Goal: Task Accomplishment & Management: Use online tool/utility

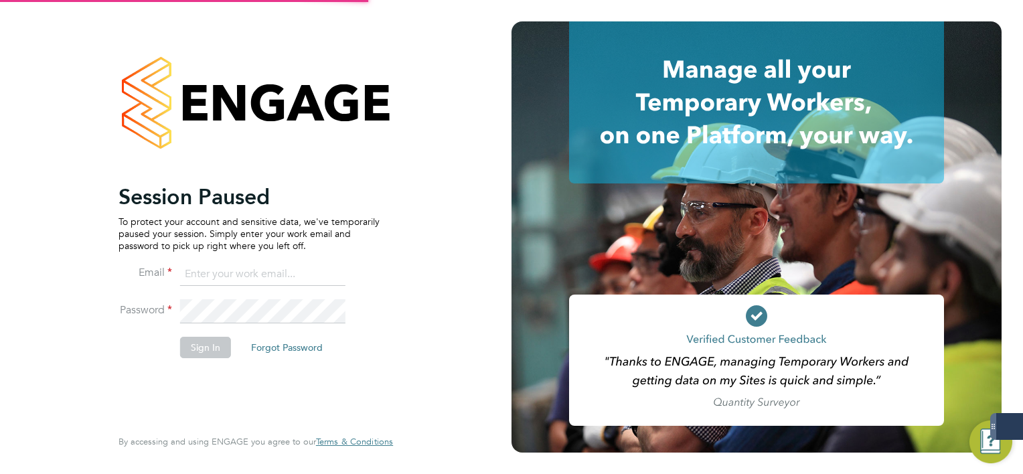
type input "[EMAIL_ADDRESS][DOMAIN_NAME]"
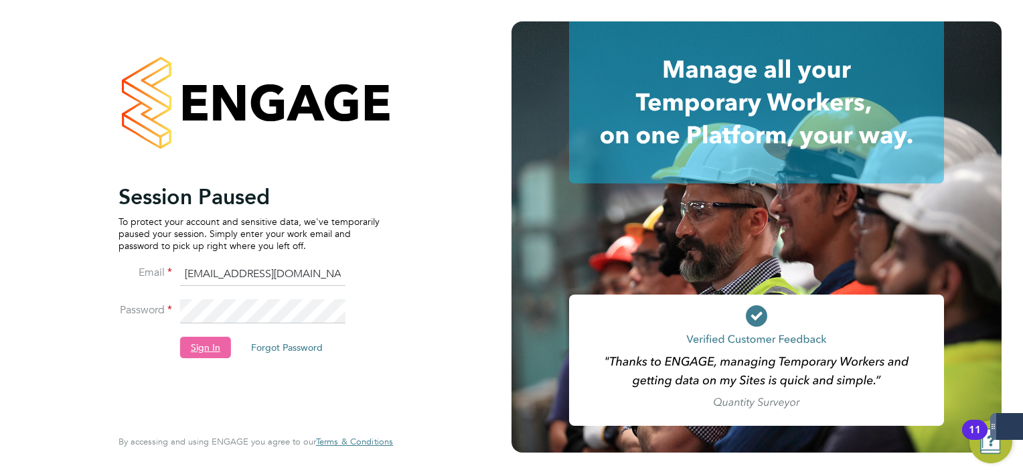
click at [204, 356] on button "Sign In" at bounding box center [205, 347] width 51 height 21
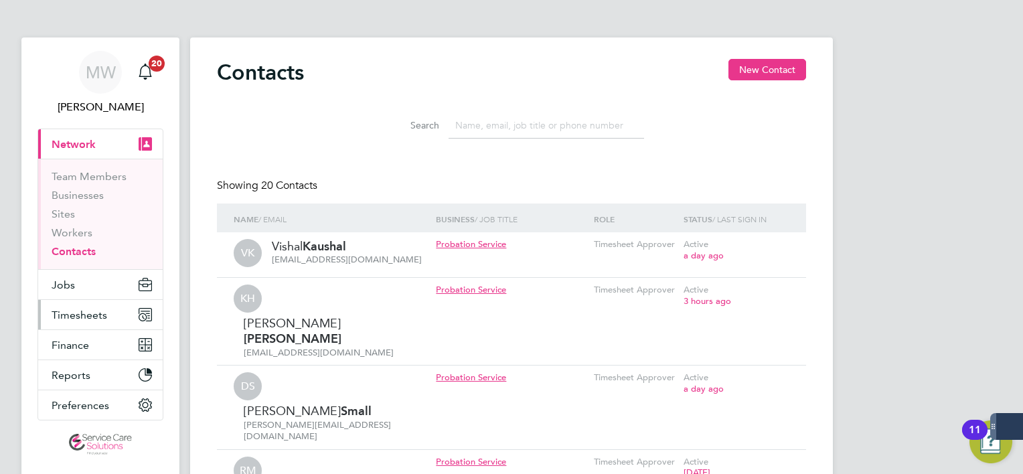
click at [76, 313] on span "Timesheets" at bounding box center [80, 315] width 56 height 13
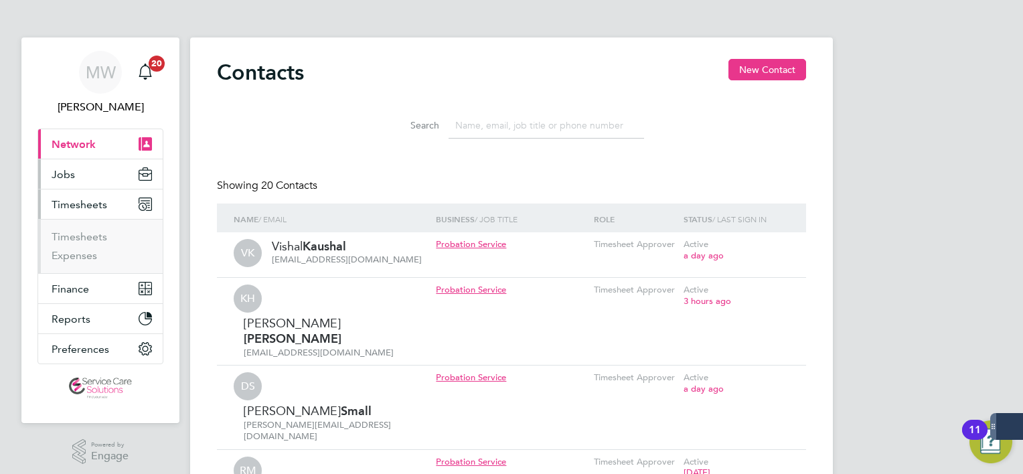
click at [93, 174] on button "Jobs" at bounding box center [100, 173] width 125 height 29
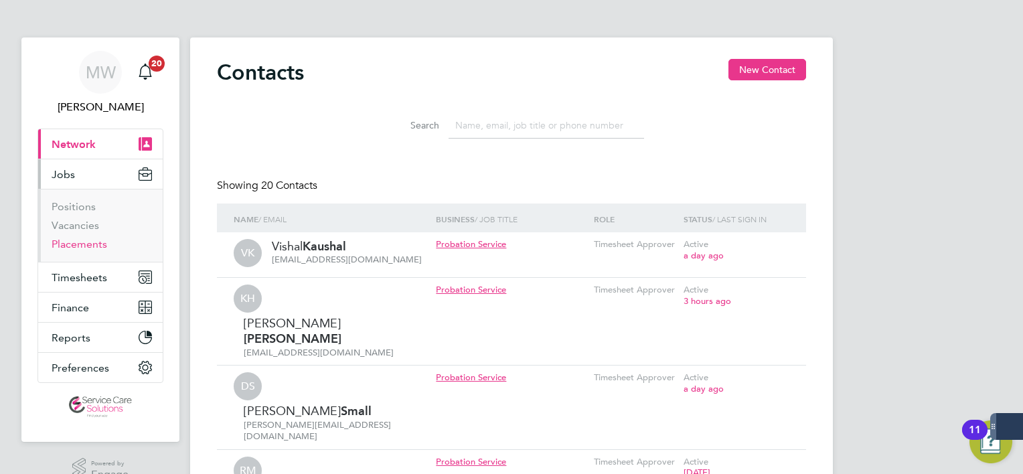
click at [80, 244] on link "Placements" at bounding box center [80, 244] width 56 height 13
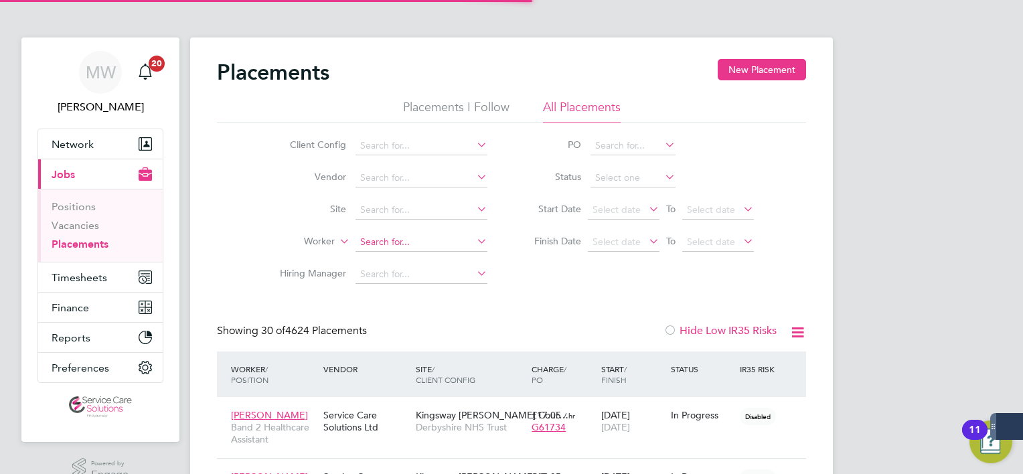
click at [381, 240] on input at bounding box center [422, 242] width 132 height 19
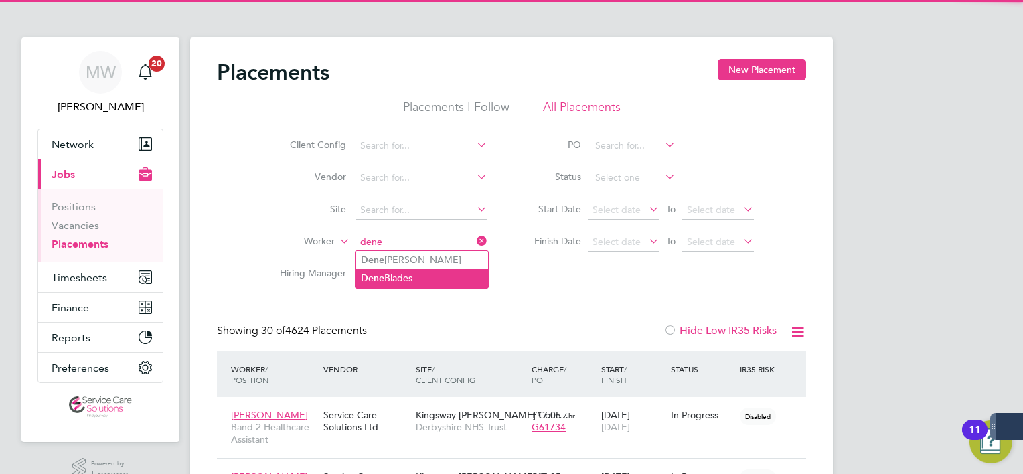
click at [415, 271] on li "Dene Blades" at bounding box center [422, 278] width 133 height 18
type input "Dene Blades"
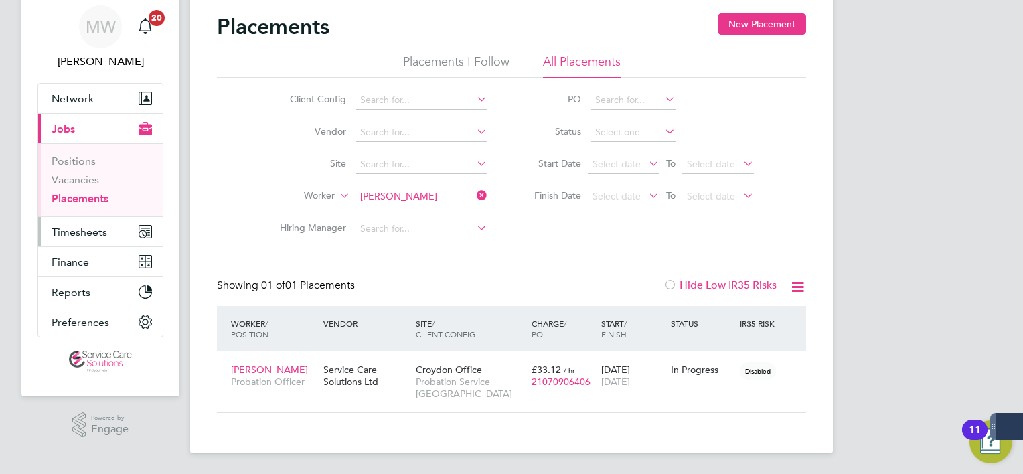
click at [53, 228] on span "Timesheets" at bounding box center [80, 232] width 56 height 13
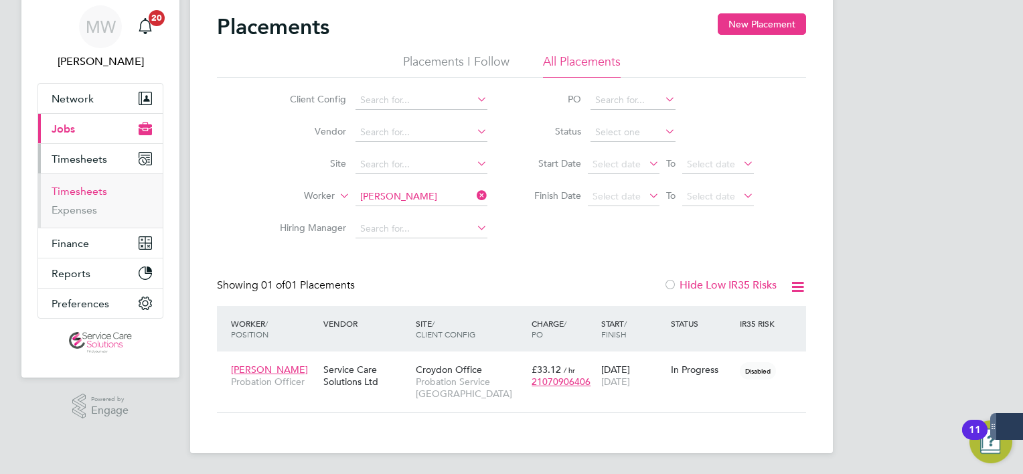
click at [86, 195] on link "Timesheets" at bounding box center [80, 191] width 56 height 13
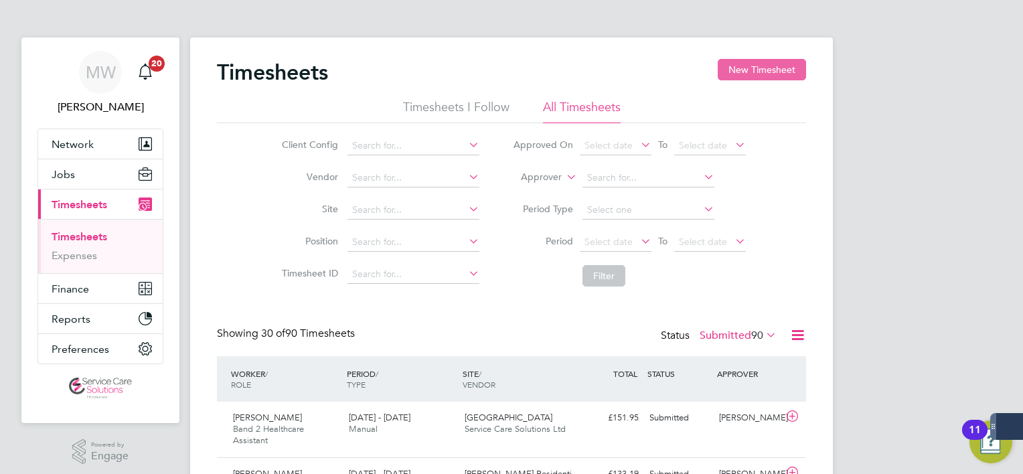
click at [735, 70] on button "New Timesheet" at bounding box center [762, 69] width 88 height 21
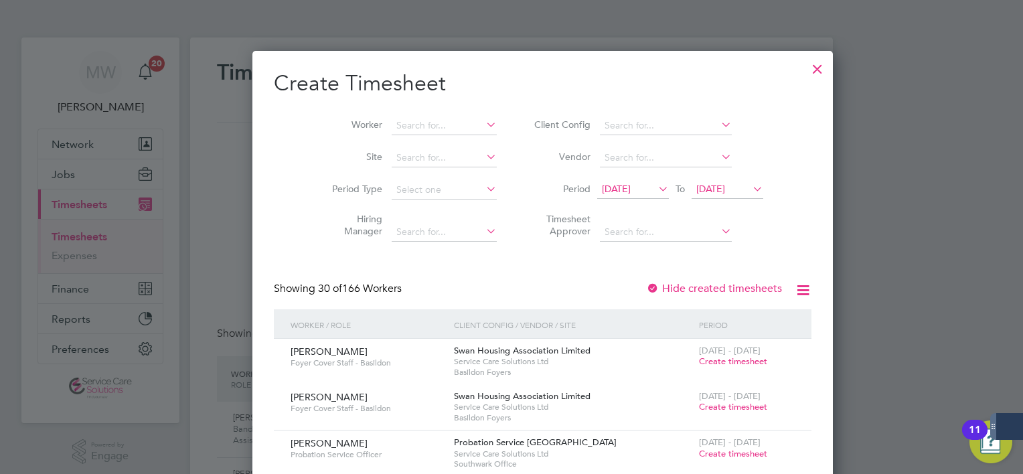
click at [806, 66] on div at bounding box center [818, 66] width 24 height 24
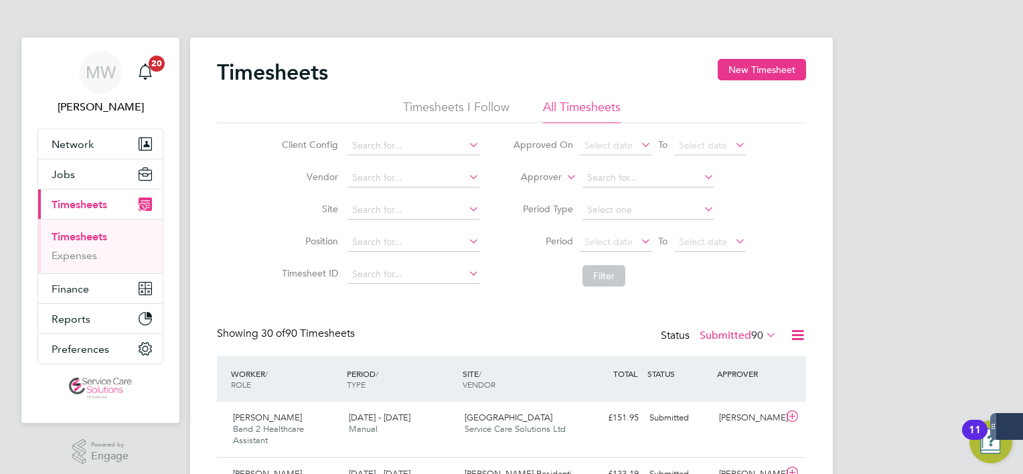
click at [534, 172] on label "Approver" at bounding box center [532, 177] width 60 height 13
click at [528, 191] on li "Worker" at bounding box center [529, 192] width 66 height 17
click at [601, 182] on input at bounding box center [649, 178] width 132 height 19
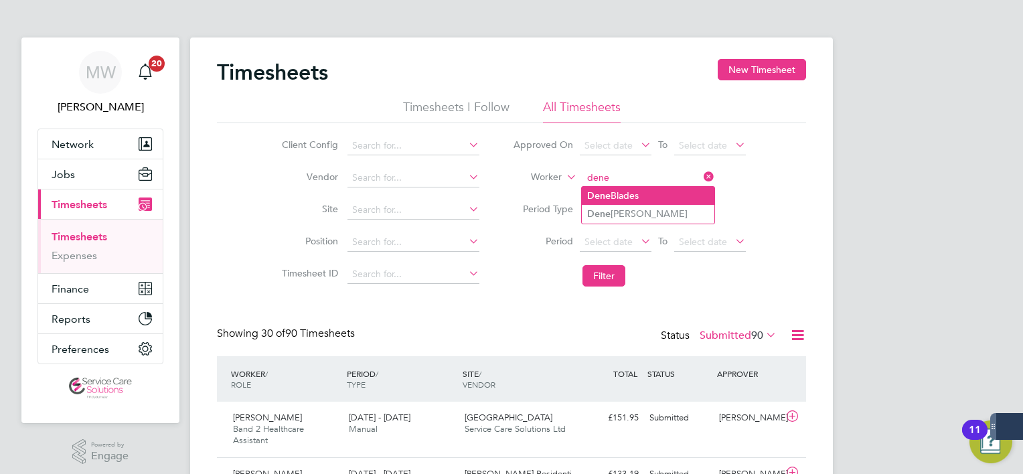
click at [616, 202] on li "Dene Blades" at bounding box center [648, 196] width 133 height 18
type input "Dene Blades"
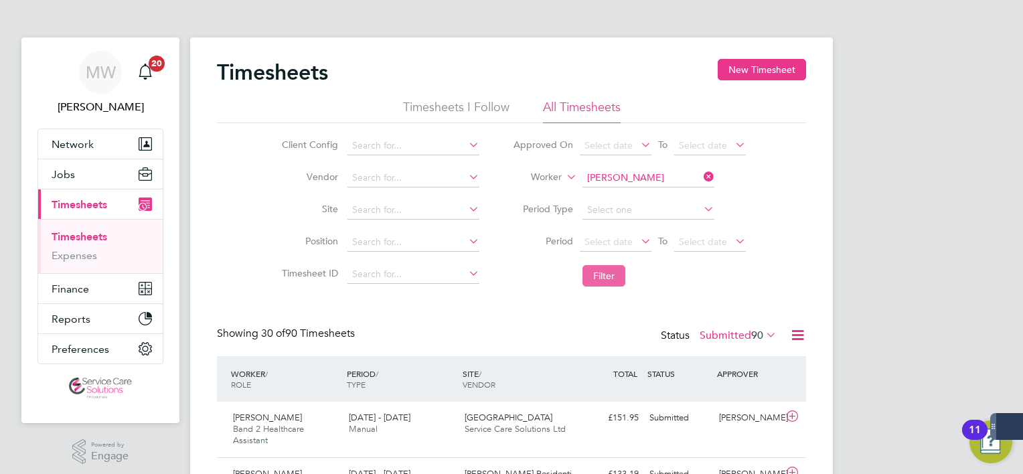
click at [604, 273] on button "Filter" at bounding box center [604, 275] width 43 height 21
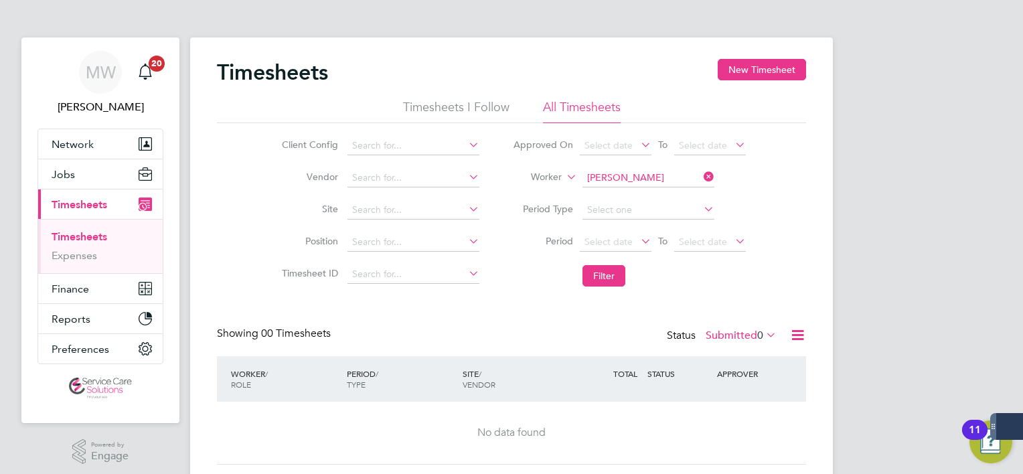
click at [701, 175] on icon at bounding box center [701, 176] width 0 height 19
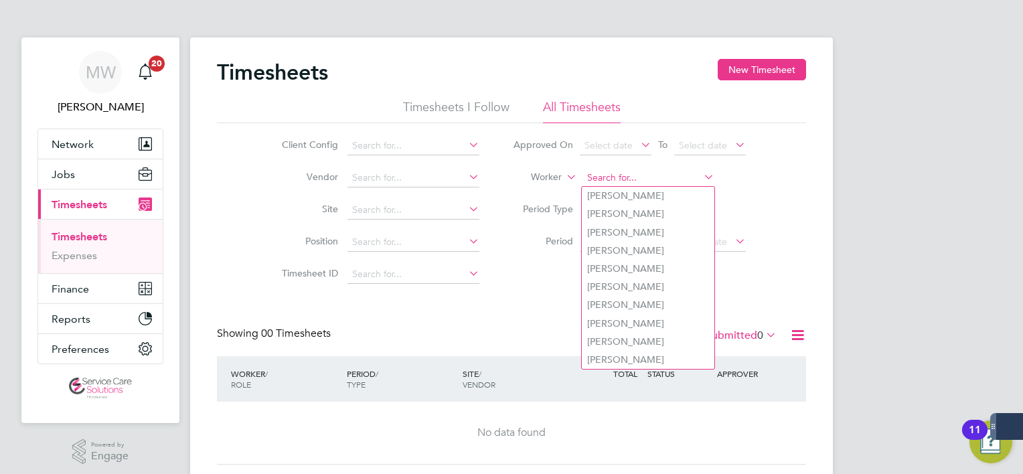
click at [640, 173] on input at bounding box center [649, 178] width 132 height 19
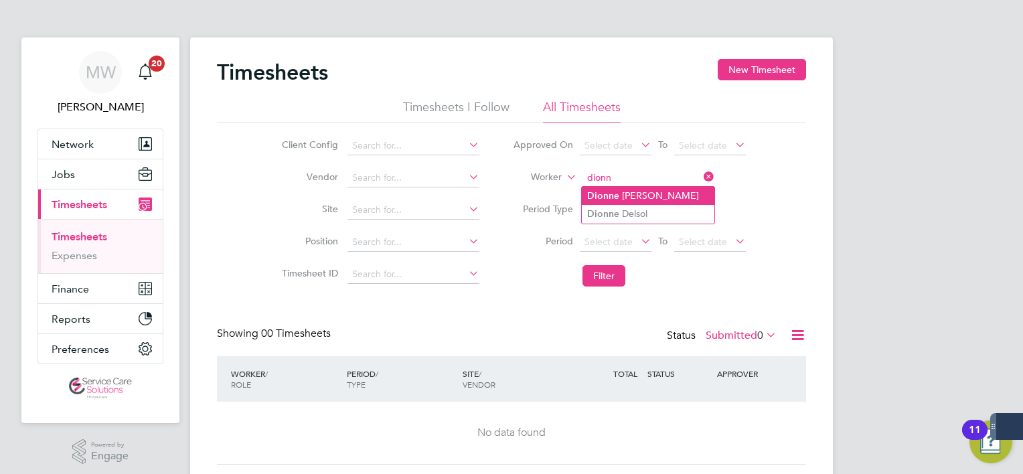
click at [627, 196] on li "Dionn e Roye" at bounding box center [648, 196] width 133 height 18
type input "Dionne Roye"
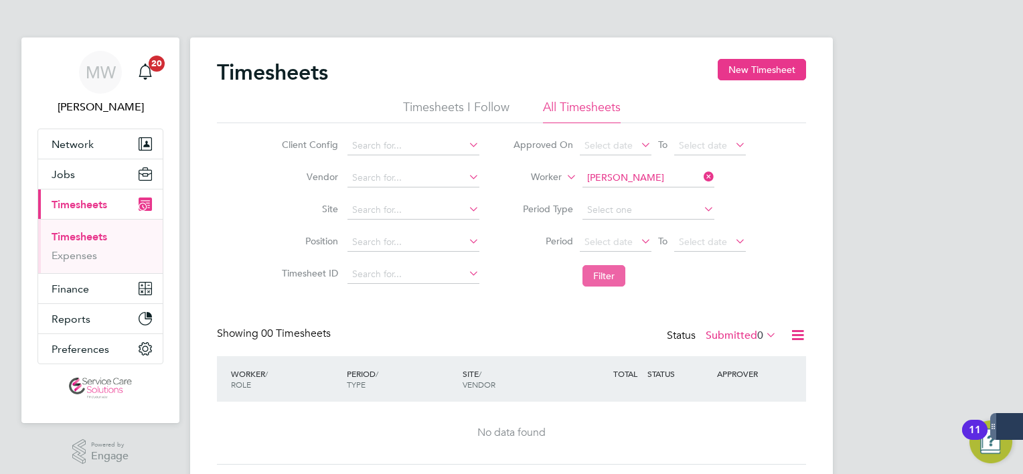
click at [613, 273] on button "Filter" at bounding box center [604, 275] width 43 height 21
click at [739, 339] on label "Submitted 0" at bounding box center [741, 335] width 71 height 13
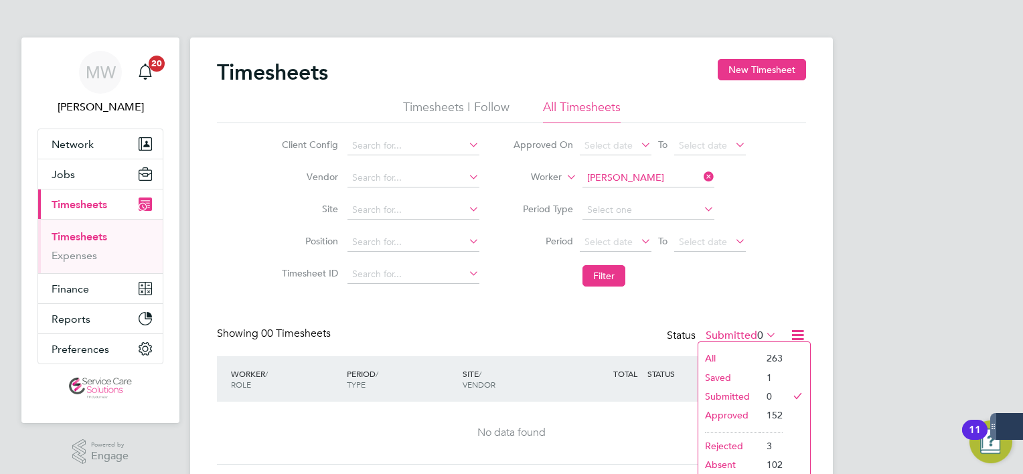
click at [739, 354] on li "All" at bounding box center [729, 358] width 62 height 19
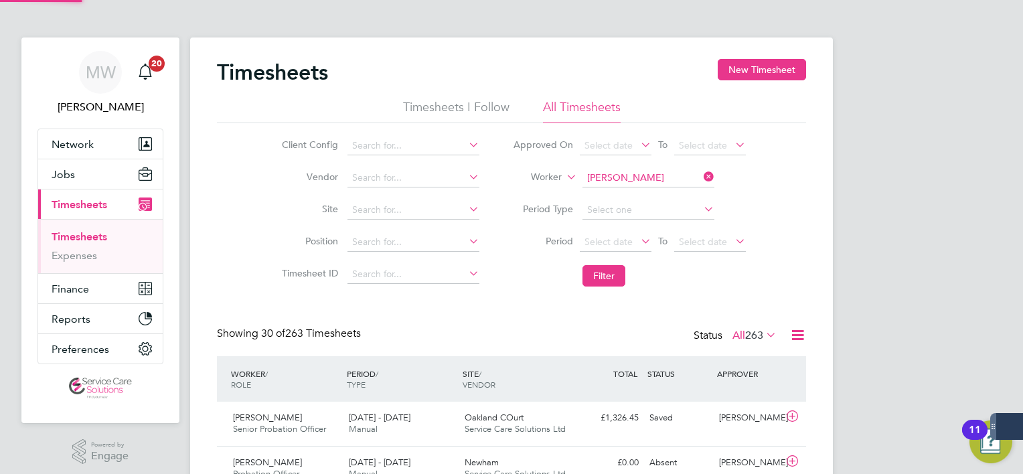
scroll to position [33, 117]
click at [600, 274] on button "Filter" at bounding box center [604, 275] width 43 height 21
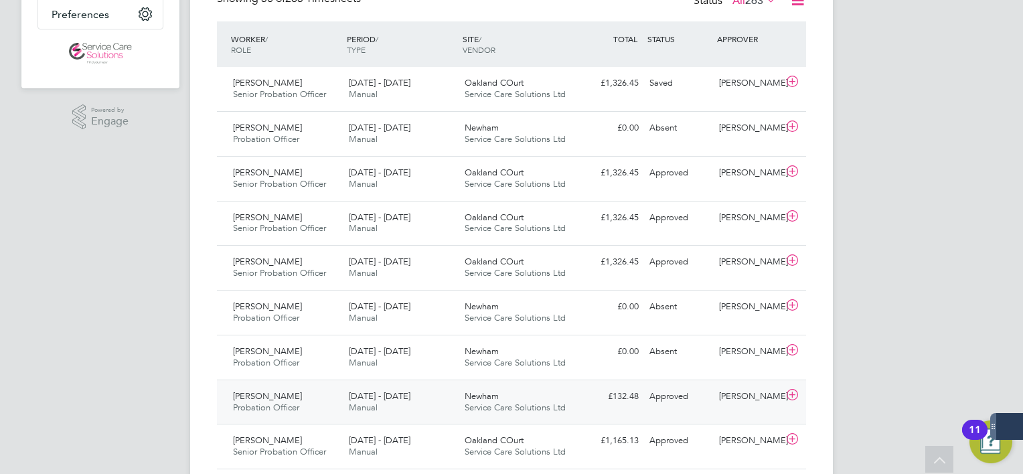
click at [510, 402] on span "Service Care Solutions Ltd" at bounding box center [515, 407] width 101 height 11
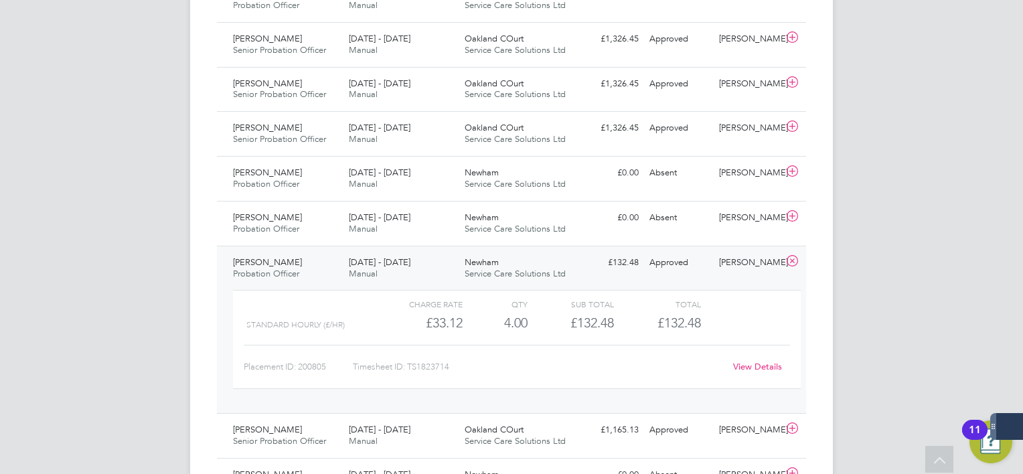
click at [751, 370] on link "View Details" at bounding box center [757, 366] width 49 height 11
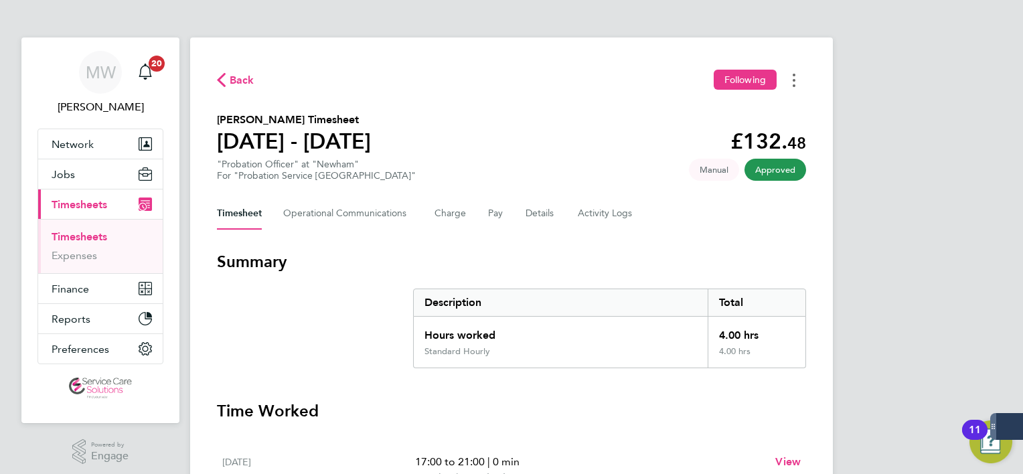
click at [793, 80] on icon "Timesheets Menu" at bounding box center [794, 80] width 3 height 13
click at [691, 112] on link "Download timesheet" at bounding box center [725, 109] width 161 height 27
